Goal: Use online tool/utility: Utilize a website feature to perform a specific function

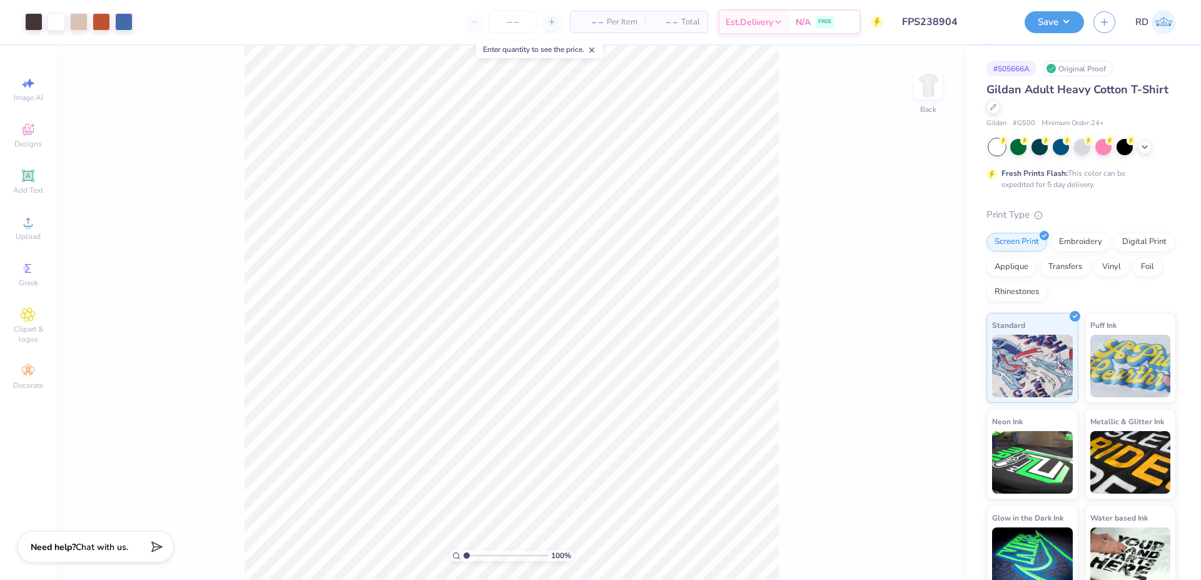
click at [964, 17] on input "FPS238904" at bounding box center [954, 21] width 123 height 25
click at [33, 224] on icon at bounding box center [28, 222] width 15 height 15
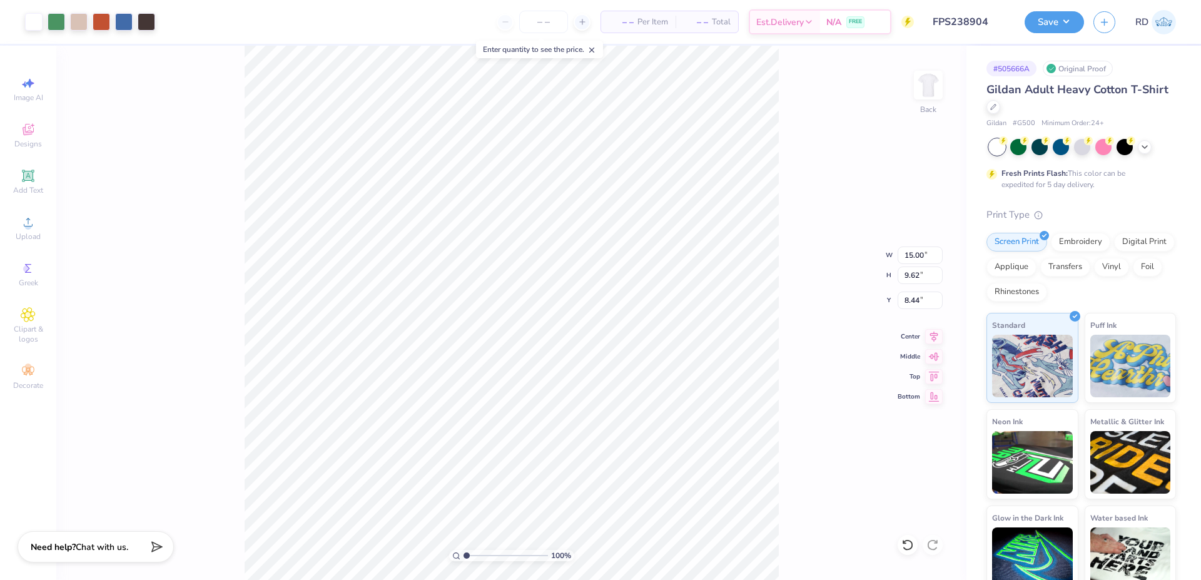
type input "9.86"
type input "6.33"
type input "11.73"
type input "6.18"
click at [510, 555] on input "range" at bounding box center [505, 555] width 84 height 11
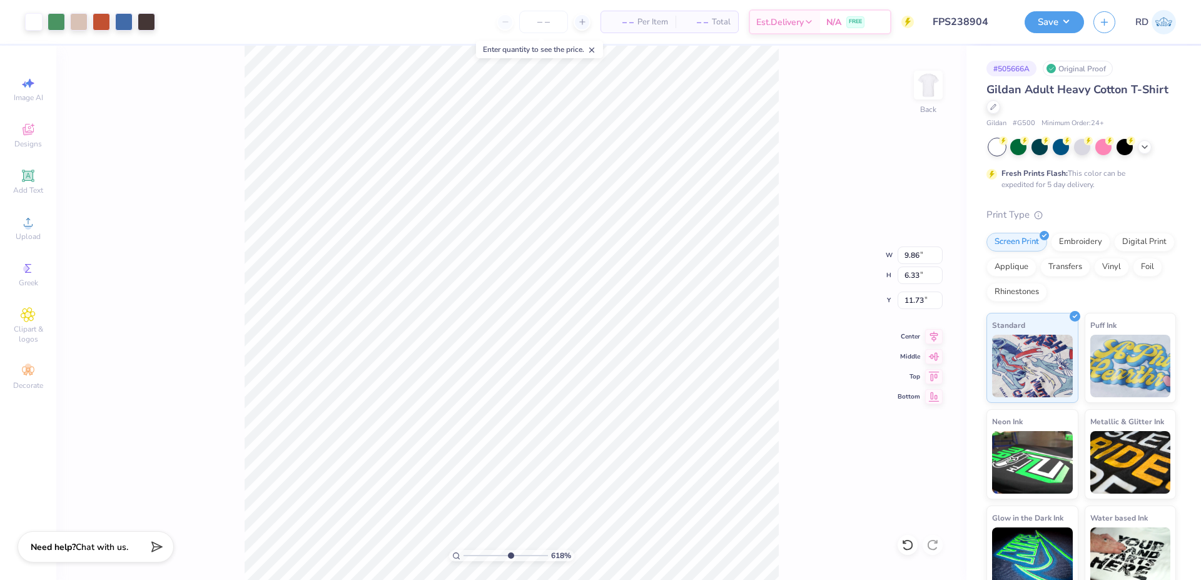
type input "14.79"
drag, startPoint x: 487, startPoint y: 555, endPoint x: 479, endPoint y: 557, distance: 7.7
click at [479, 557] on input "range" at bounding box center [505, 555] width 84 height 11
type input "2.53"
click at [916, 256] on input "9.86" at bounding box center [920, 255] width 45 height 18
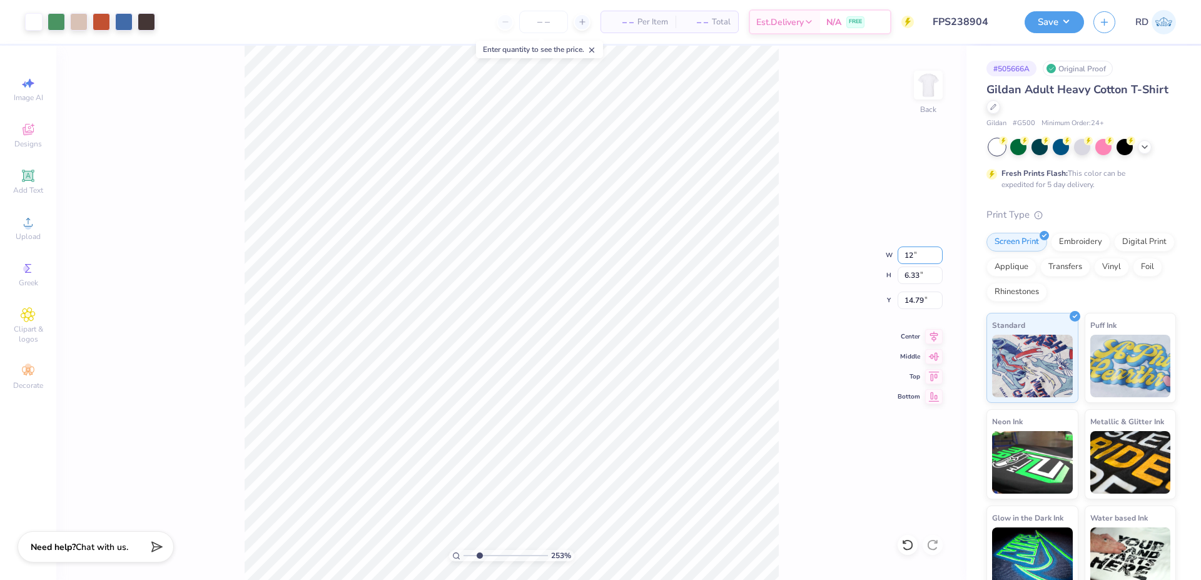
type input "12.00"
type input "7.70"
click at [935, 332] on icon at bounding box center [934, 334] width 8 height 11
click at [912, 305] on input "14.11" at bounding box center [920, 300] width 45 height 18
type input "5.00"
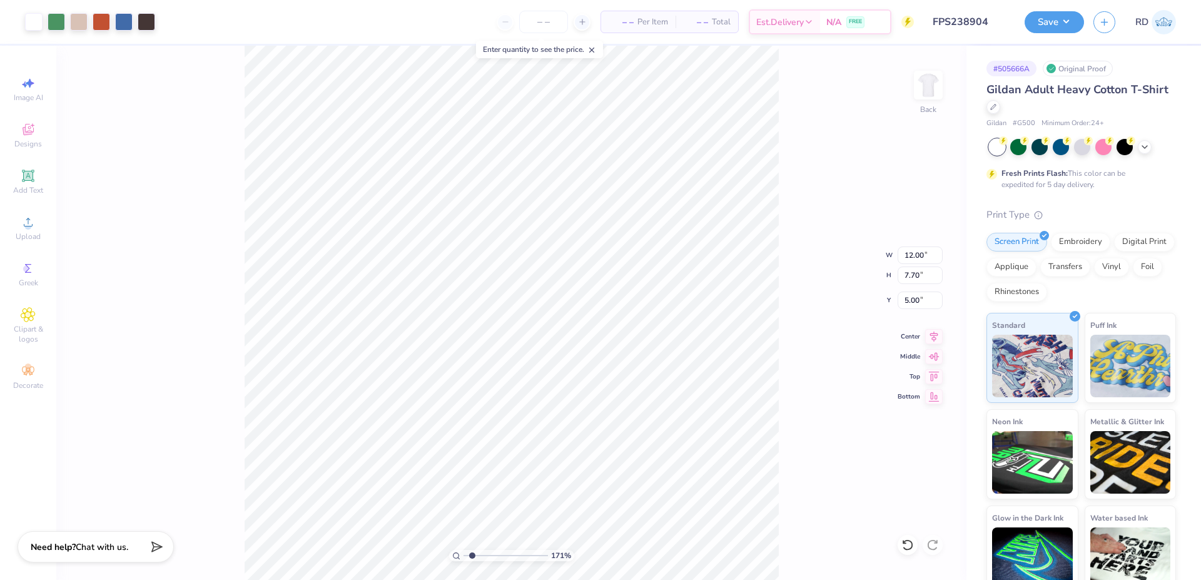
click at [472, 554] on input "range" at bounding box center [505, 555] width 84 height 11
click at [480, 552] on input "range" at bounding box center [505, 555] width 84 height 11
type input "2.6"
type input "5.15"
click at [936, 331] on icon at bounding box center [934, 334] width 18 height 15
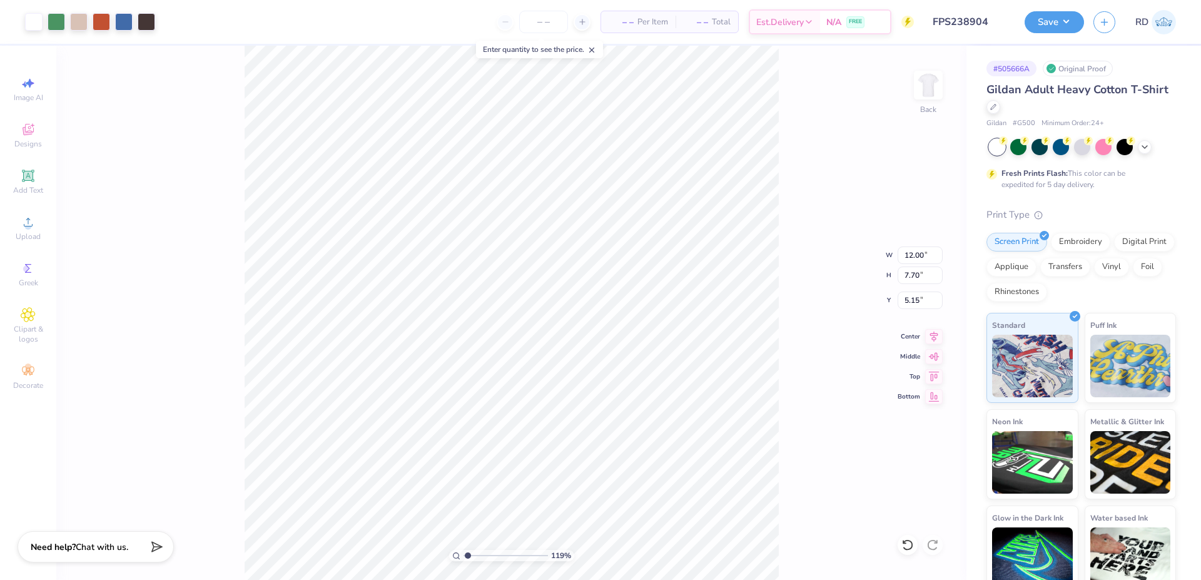
click at [468, 553] on input "range" at bounding box center [505, 555] width 84 height 11
type input "1.19"
click at [934, 335] on icon at bounding box center [934, 334] width 18 height 15
click at [1053, 18] on button "Save" at bounding box center [1054, 20] width 59 height 22
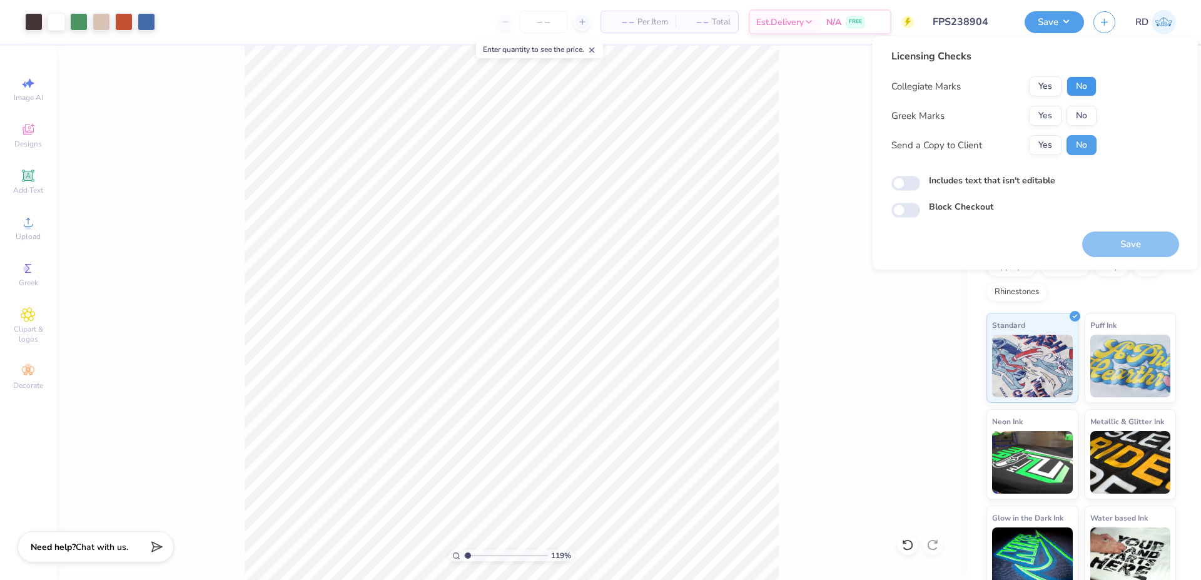
click at [1087, 90] on button "No" at bounding box center [1081, 86] width 30 height 20
click at [1043, 116] on button "Yes" at bounding box center [1045, 116] width 33 height 20
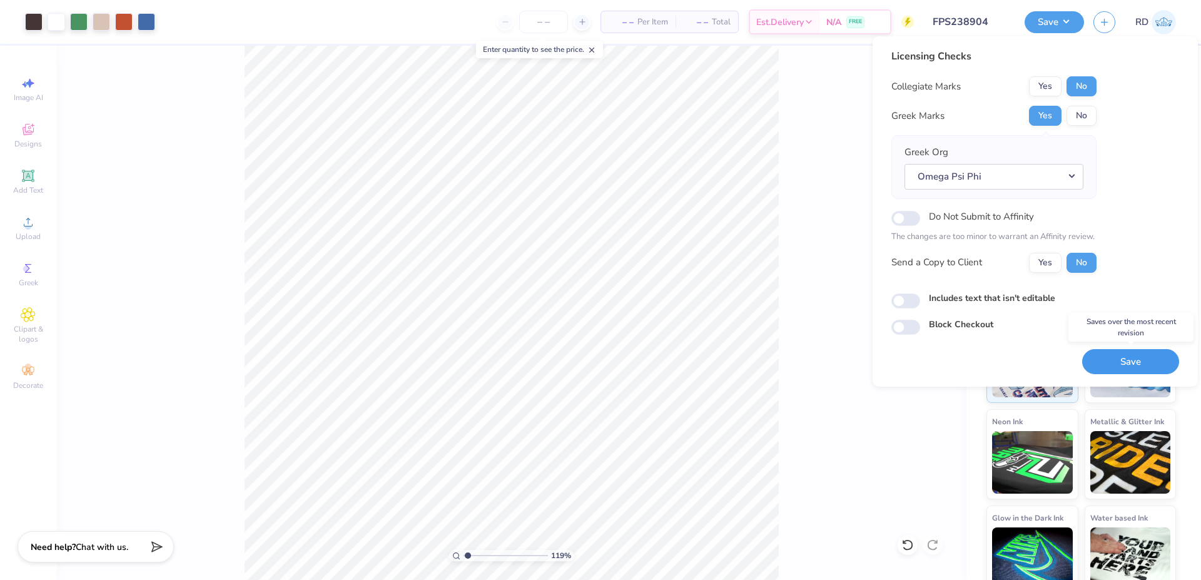
click at [1118, 367] on button "Save" at bounding box center [1130, 362] width 97 height 26
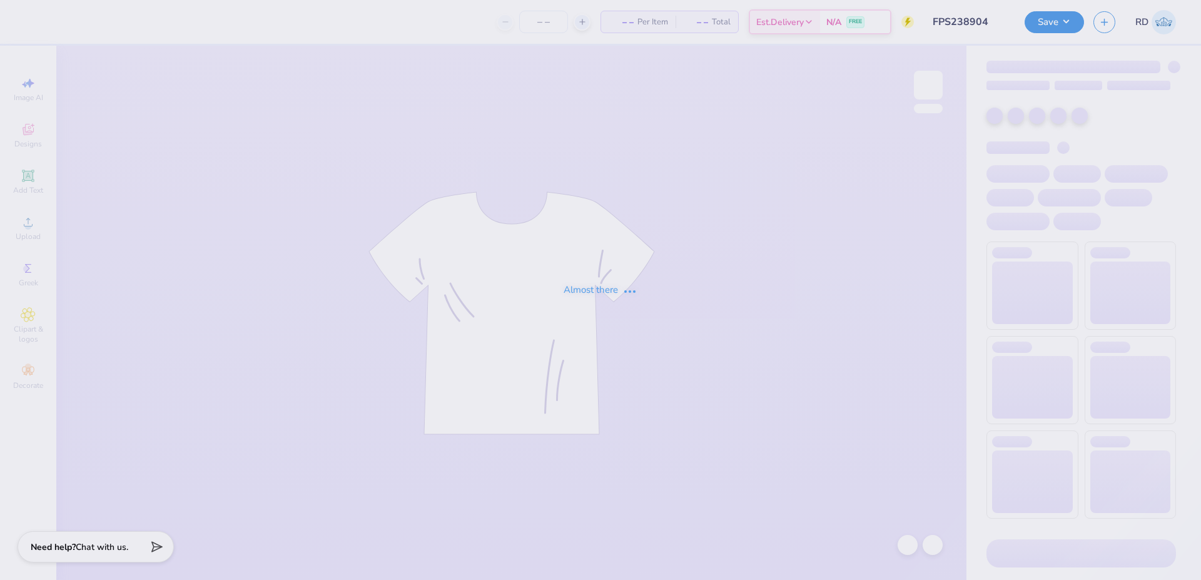
type input "FPS238904"
